Goal: Information Seeking & Learning: Learn about a topic

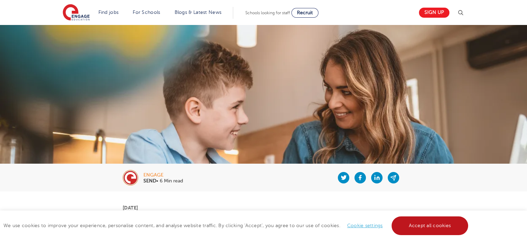
click at [421, 228] on link "Accept all cookies" at bounding box center [430, 225] width 77 height 19
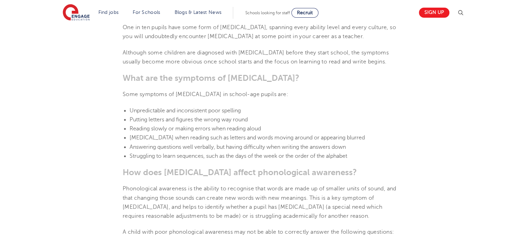
scroll to position [646, 0]
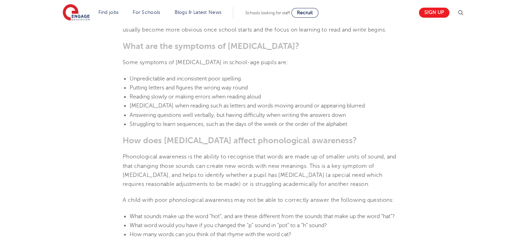
scroll to position [676, 0]
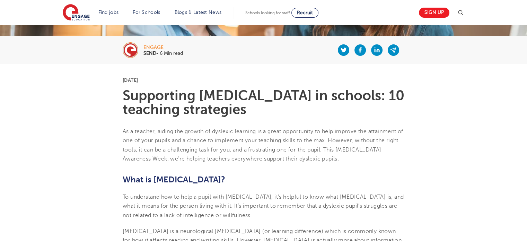
scroll to position [128, 0]
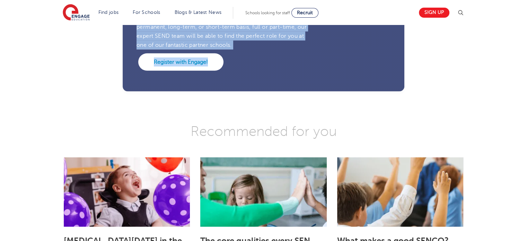
drag, startPoint x: 115, startPoint y: 78, endPoint x: 330, endPoint y: -22, distance: 237.4
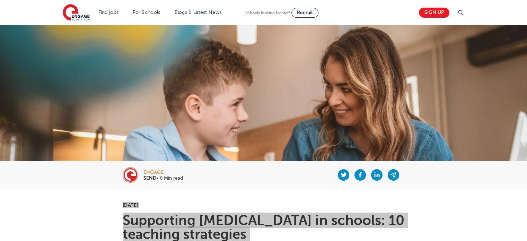
scroll to position [0, 0]
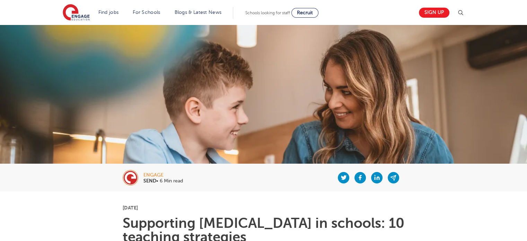
click at [261, 190] on div at bounding box center [293, 178] width 221 height 28
